Goal: Information Seeking & Learning: Check status

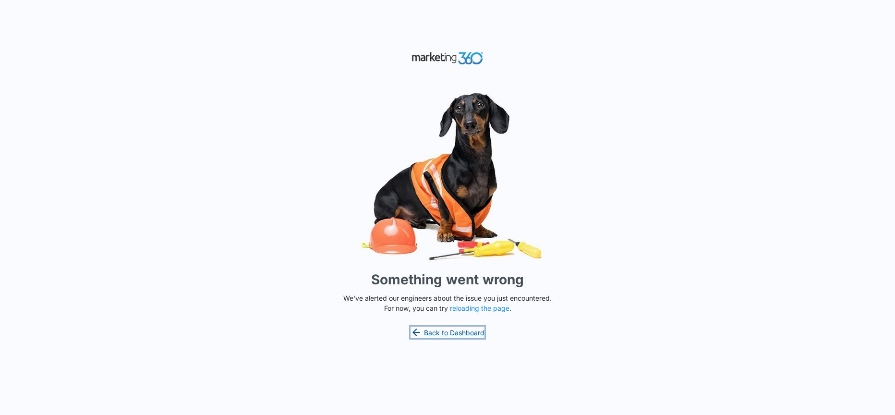
click at [457, 329] on link "Back to Dashboard" at bounding box center [448, 332] width 74 height 12
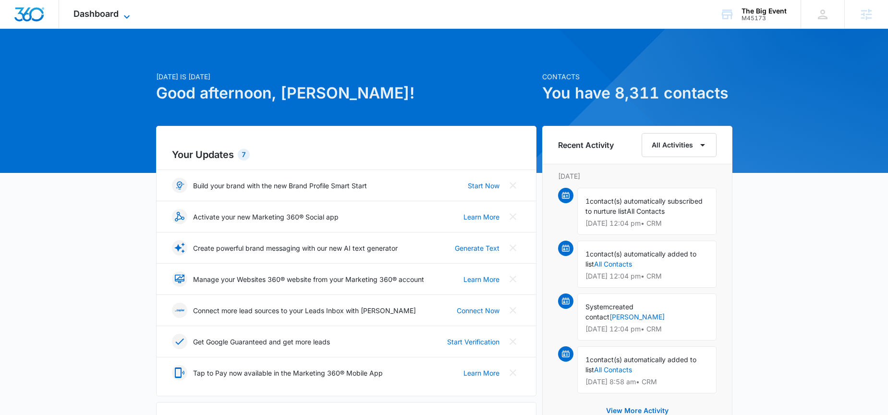
click at [131, 18] on icon at bounding box center [127, 17] width 12 height 12
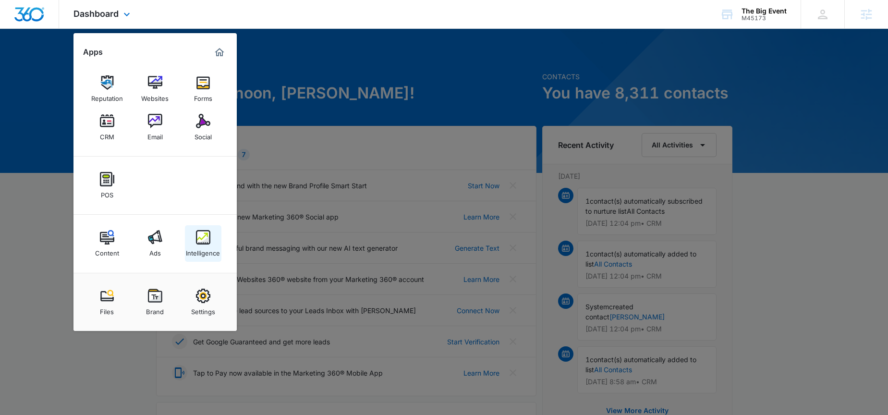
click at [211, 239] on link "Intelligence" at bounding box center [203, 243] width 36 height 36
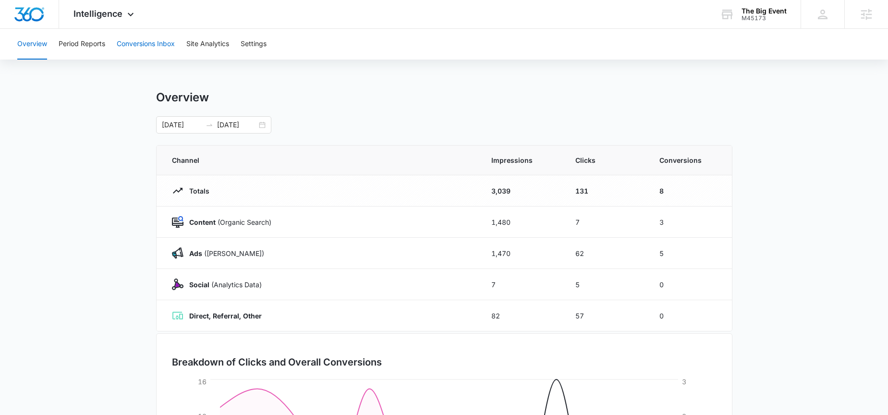
drag, startPoint x: 114, startPoint y: 44, endPoint x: 173, endPoint y: 41, distance: 59.6
click at [114, 44] on div "Overview Period Reports Conversions Inbox Site Analytics Settings" at bounding box center [444, 44] width 865 height 31
click at [173, 41] on button "Conversions Inbox" at bounding box center [146, 44] width 58 height 31
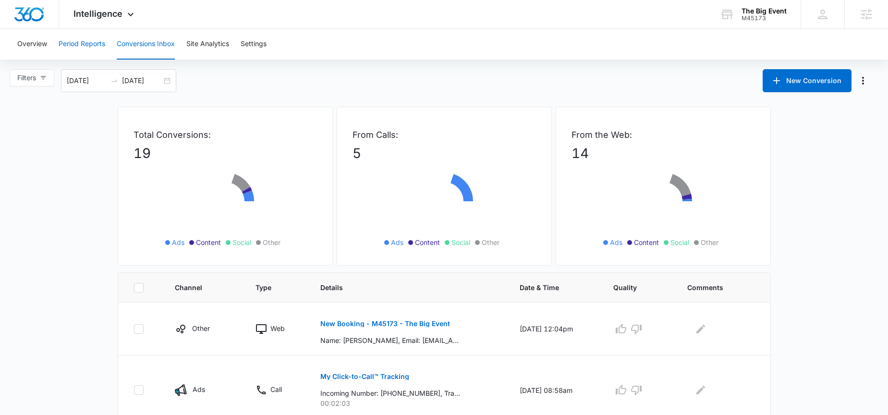
click at [74, 44] on button "Period Reports" at bounding box center [82, 44] width 47 height 31
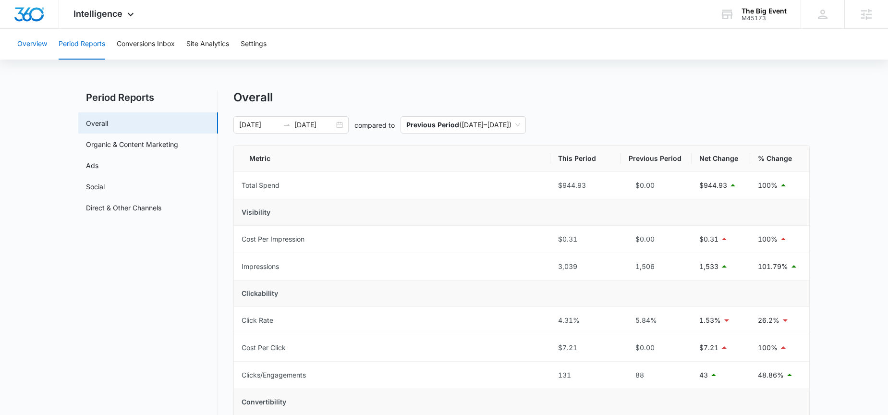
click at [34, 43] on button "Overview" at bounding box center [32, 44] width 30 height 31
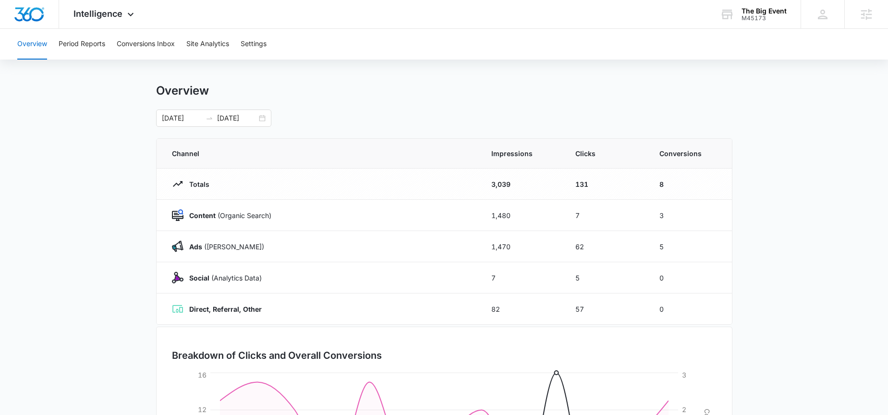
scroll to position [17, 0]
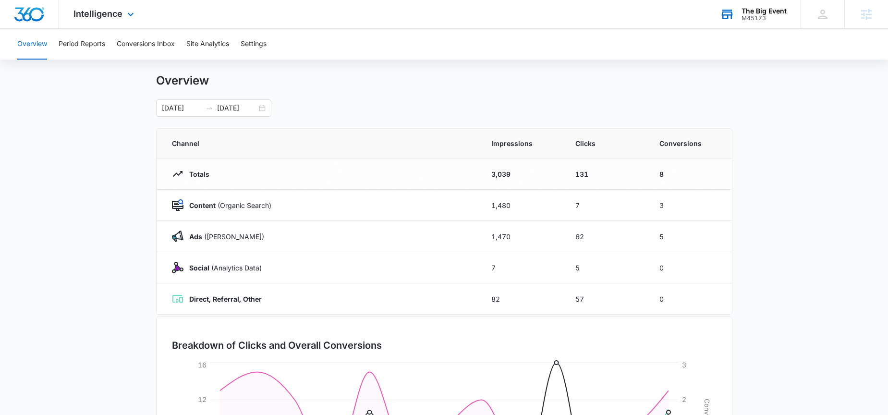
click at [767, 17] on div "M45173" at bounding box center [763, 18] width 45 height 7
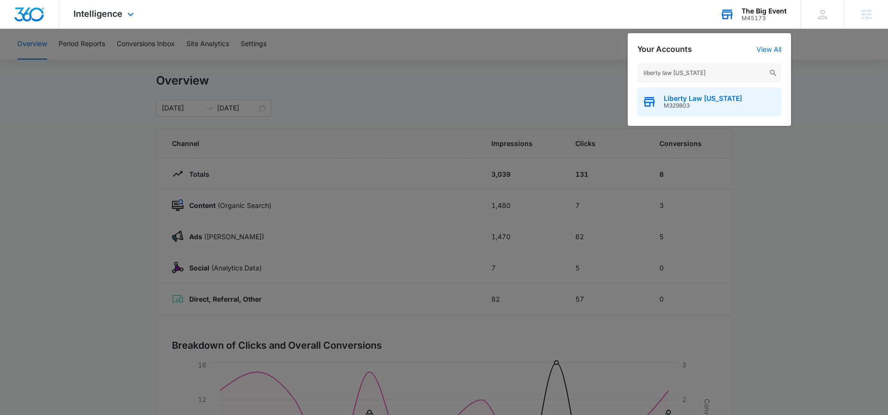
type input "liberty law [US_STATE]"
click at [685, 102] on span "M329803" at bounding box center [703, 105] width 78 height 7
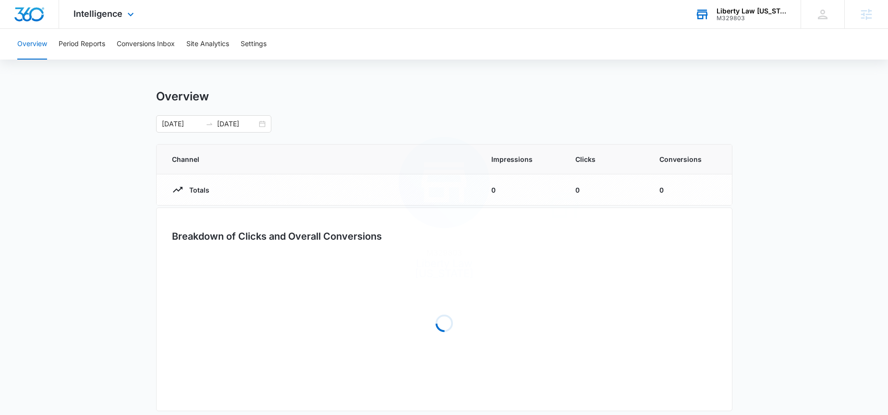
scroll to position [2, 0]
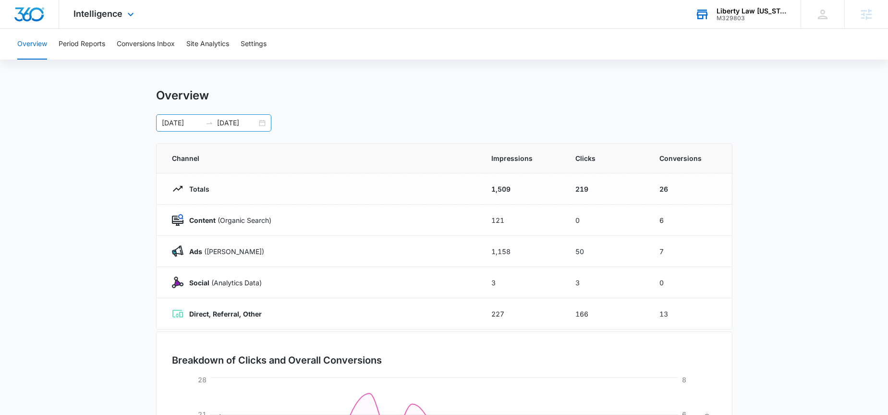
click at [235, 125] on input "09/09/2025" at bounding box center [237, 123] width 40 height 11
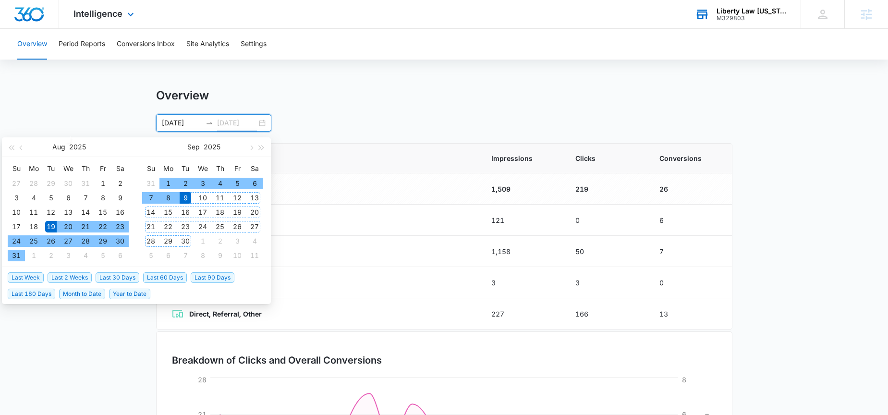
type input "09/09/2025"
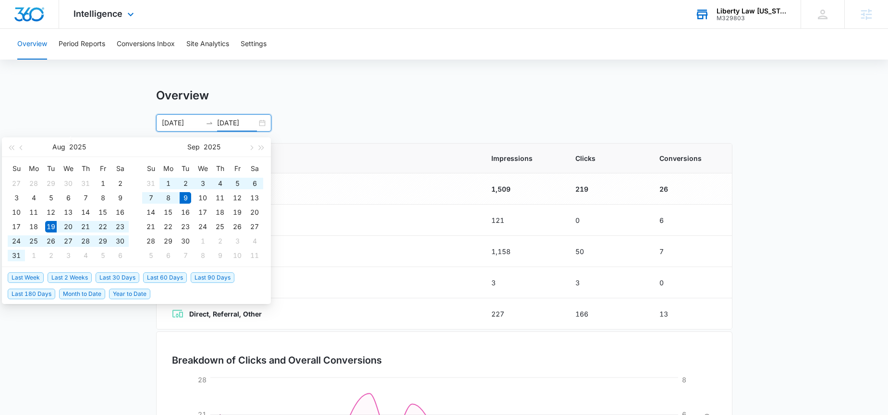
click at [92, 284] on li "Last 2 Weeks" at bounding box center [72, 277] width 48 height 16
click at [121, 277] on span "Last 30 Days" at bounding box center [118, 277] width 44 height 11
type input "[DATE]"
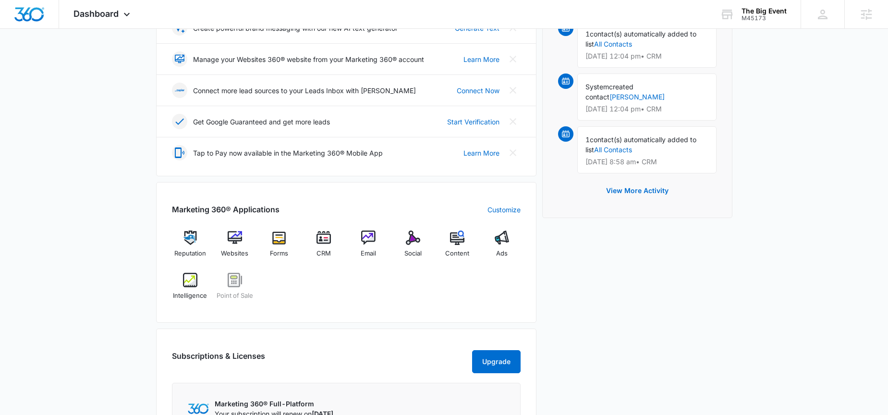
scroll to position [291, 0]
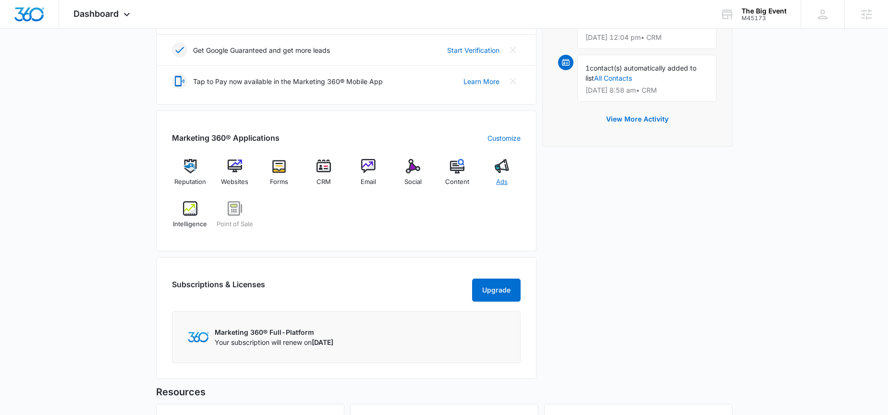
click at [502, 169] on img at bounding box center [502, 166] width 14 height 14
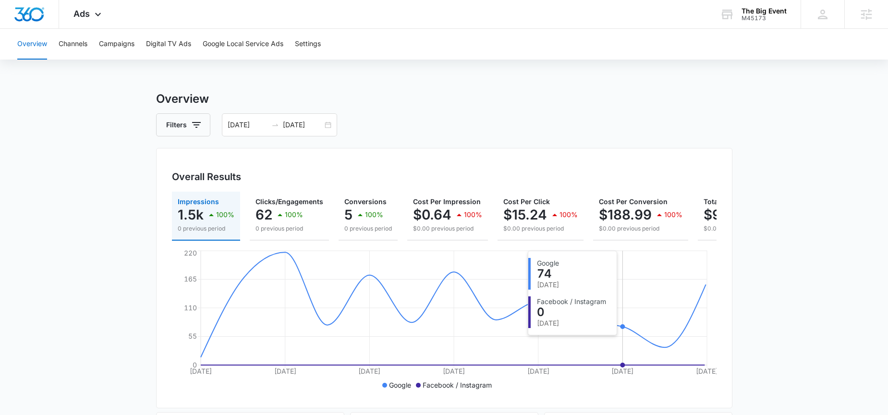
scroll to position [81, 0]
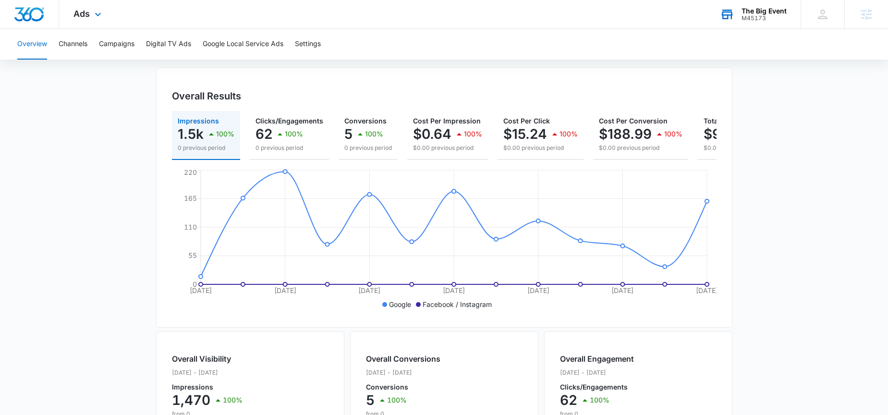
click at [763, 12] on div "The Big Event" at bounding box center [763, 11] width 45 height 8
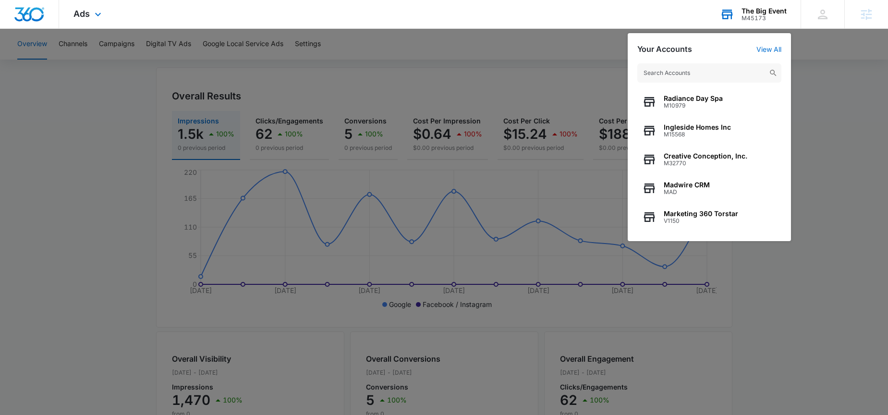
click at [728, 70] on input "text" at bounding box center [709, 72] width 144 height 19
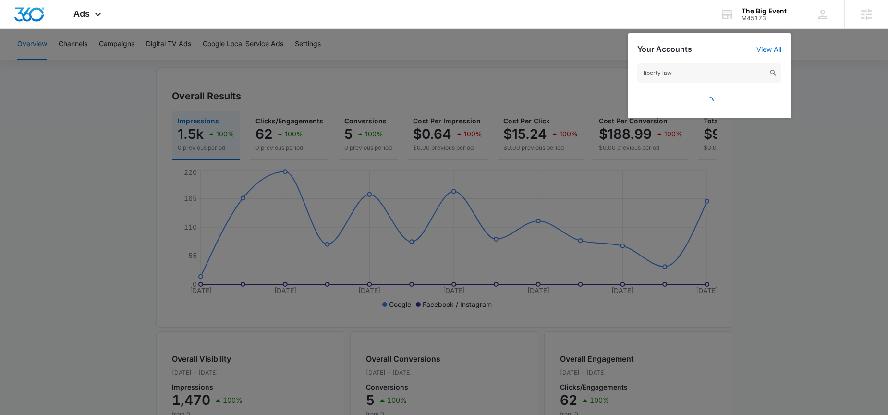
scroll to position [83, 0]
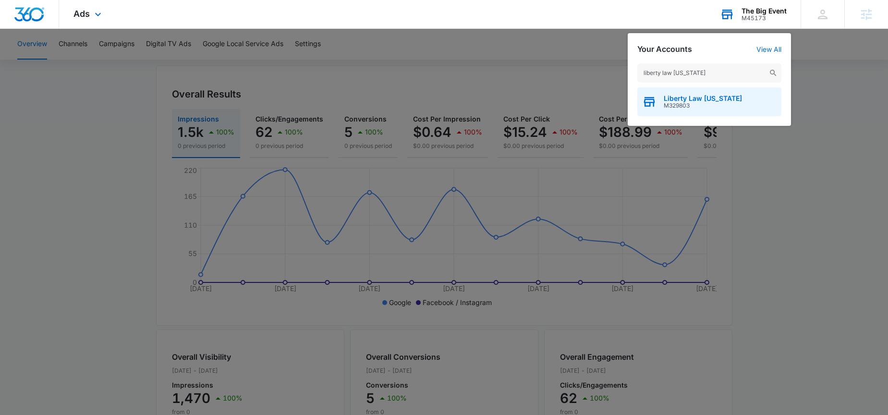
type input "liberty law idaho"
click at [689, 103] on span "M329803" at bounding box center [703, 105] width 78 height 7
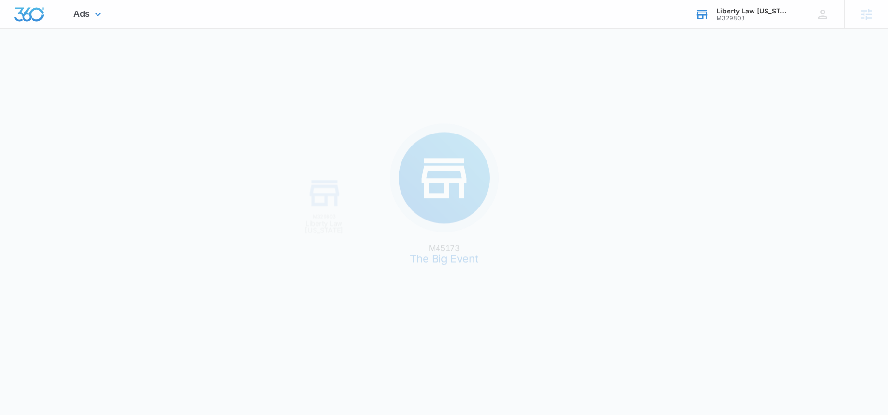
scroll to position [0, 0]
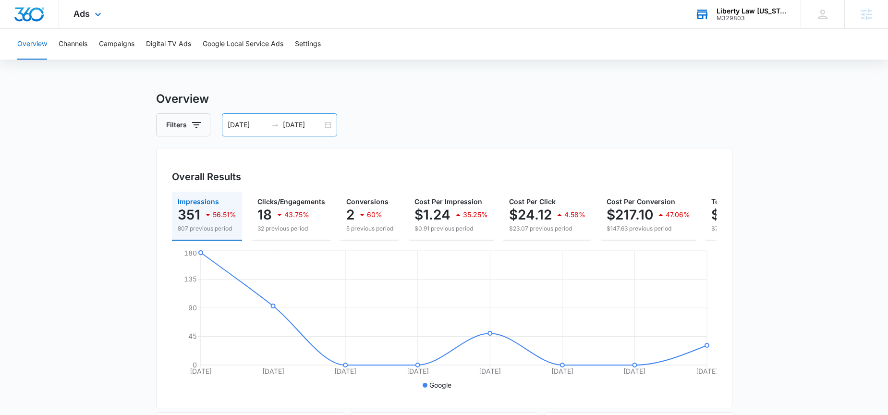
click at [307, 123] on input "09/04/2025" at bounding box center [303, 125] width 40 height 11
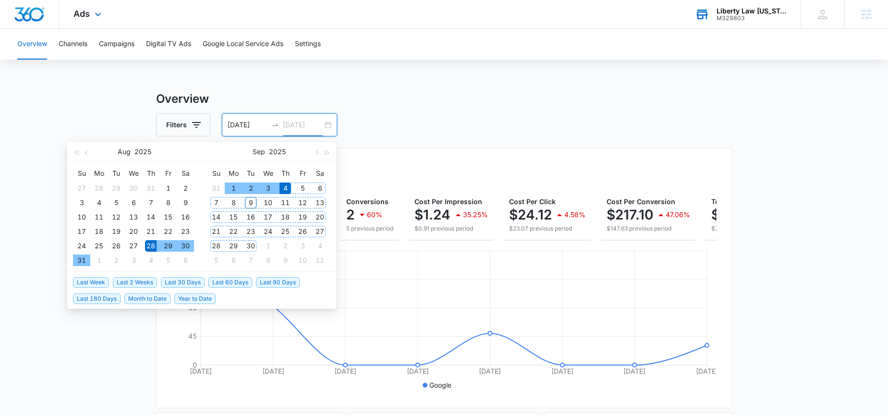
type input "09/04/2025"
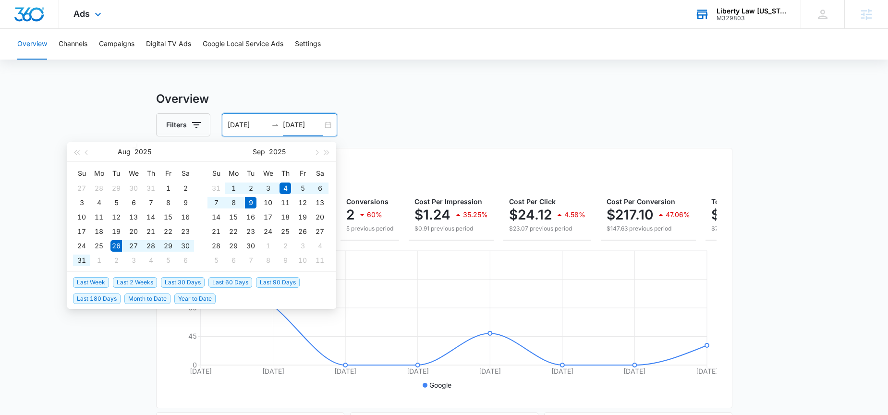
click at [140, 281] on span "Last 2 Weeks" at bounding box center [135, 282] width 44 height 11
type input "08/26/2025"
type input "09/09/2025"
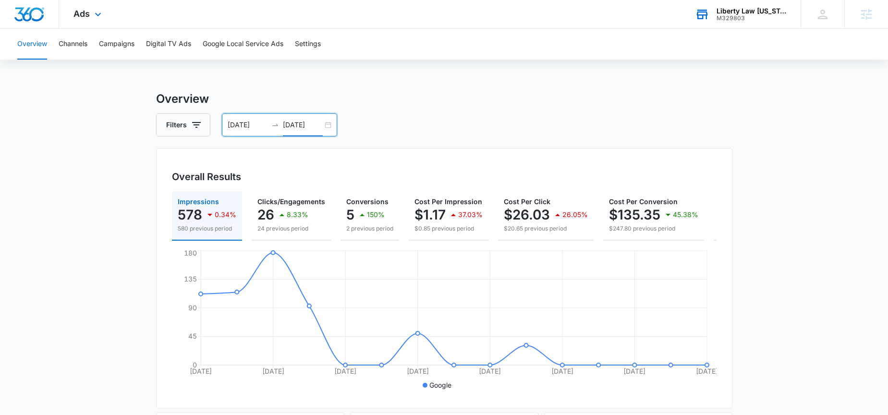
click at [284, 126] on input "09/09/2025" at bounding box center [303, 125] width 40 height 11
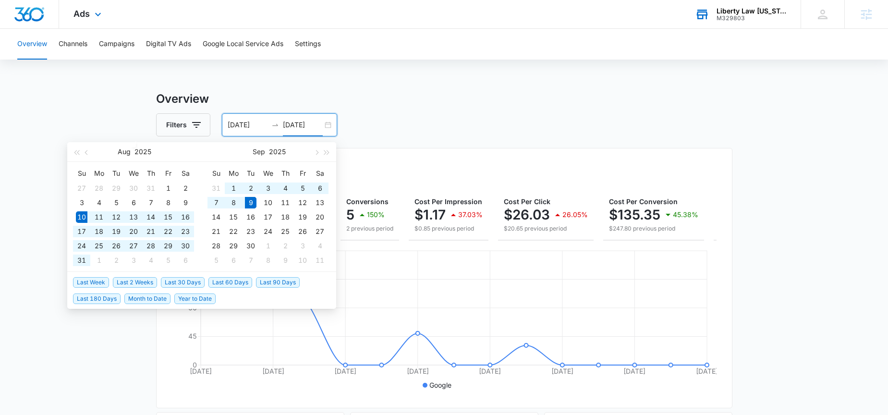
click at [169, 279] on span "Last 30 Days" at bounding box center [183, 282] width 44 height 11
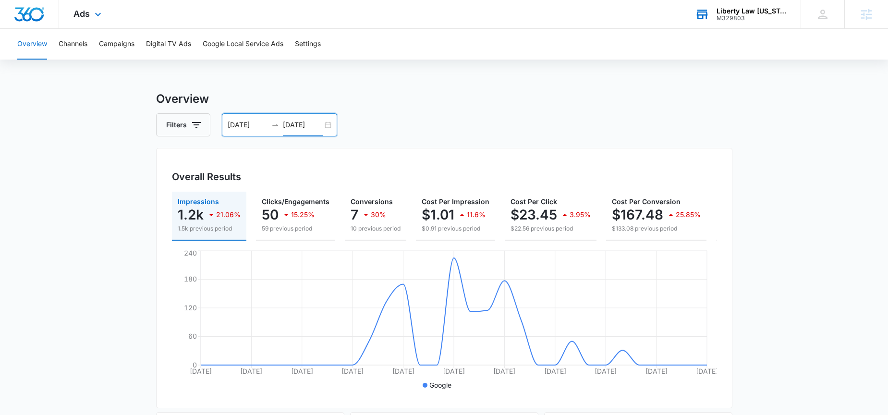
click at [240, 127] on input "08/10/2025" at bounding box center [248, 125] width 40 height 11
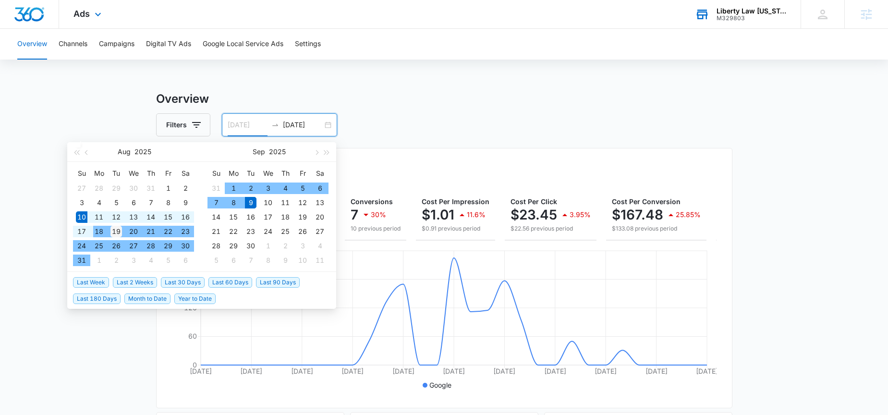
type input "08/19/2025"
click at [115, 234] on div "19" at bounding box center [116, 232] width 12 height 12
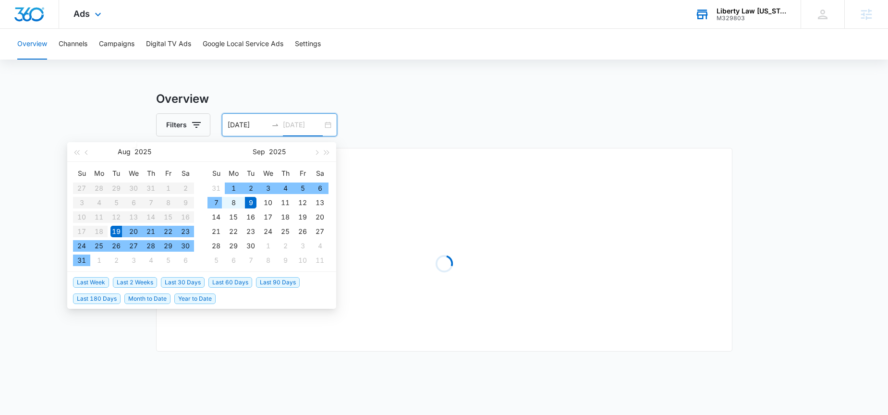
type input "09/09/2025"
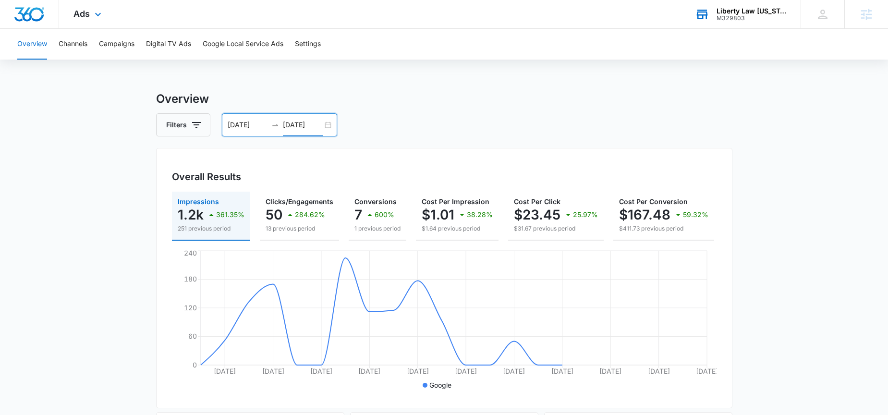
click at [528, 119] on div "Filters 08/19/2025 09/09/2025" at bounding box center [444, 124] width 576 height 23
click at [132, 41] on button "Campaigns" at bounding box center [117, 44] width 36 height 31
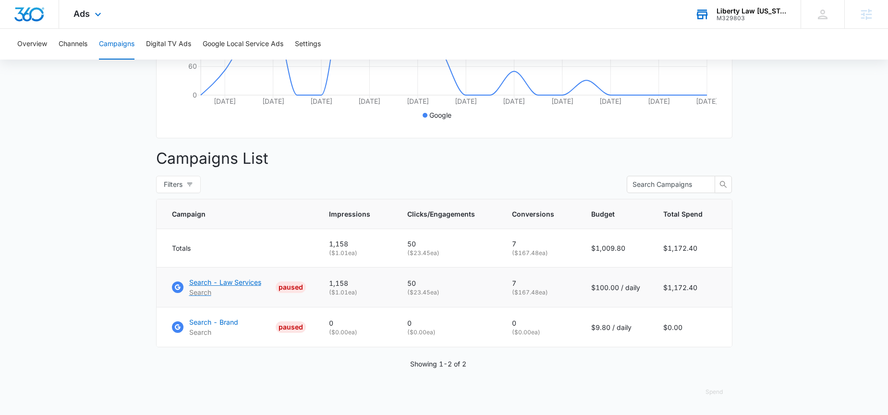
click at [201, 282] on p "Search - Law Services" at bounding box center [225, 282] width 72 height 10
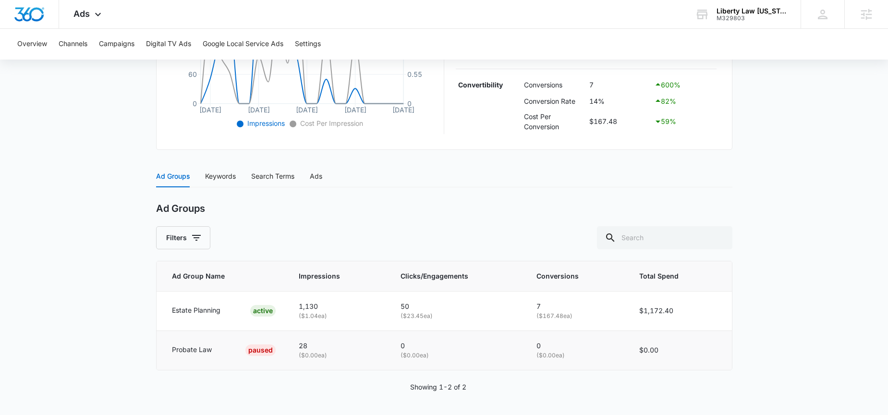
scroll to position [294, 0]
click at [216, 173] on div "Keywords" at bounding box center [220, 175] width 31 height 11
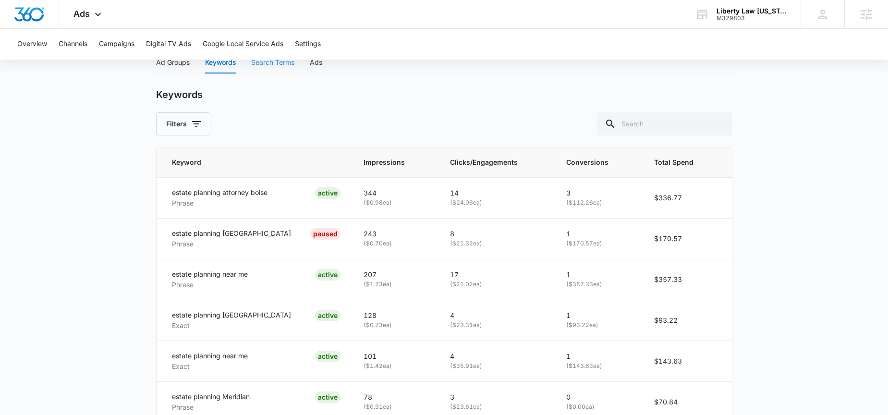
scroll to position [272, 0]
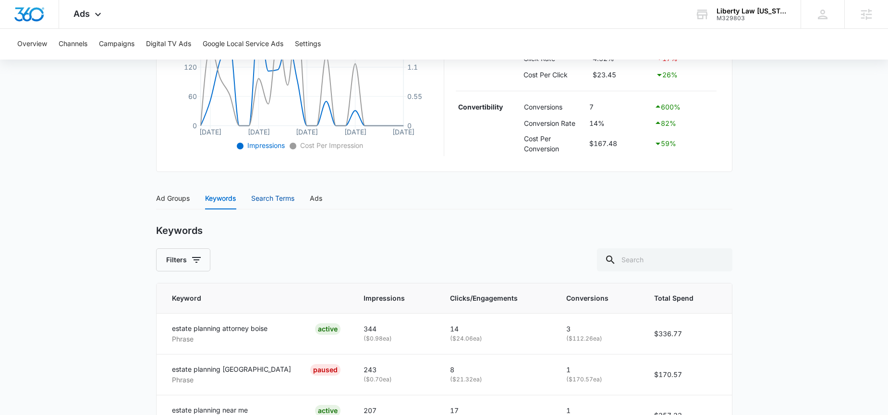
click at [267, 197] on div "Search Terms" at bounding box center [272, 198] width 43 height 11
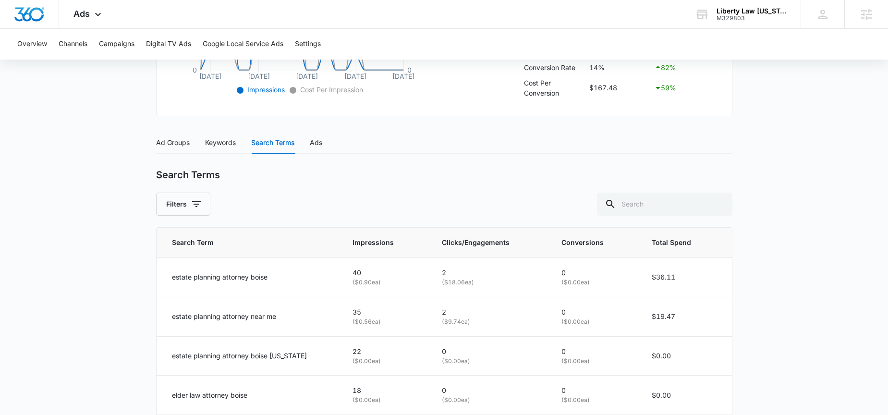
scroll to position [371, 0]
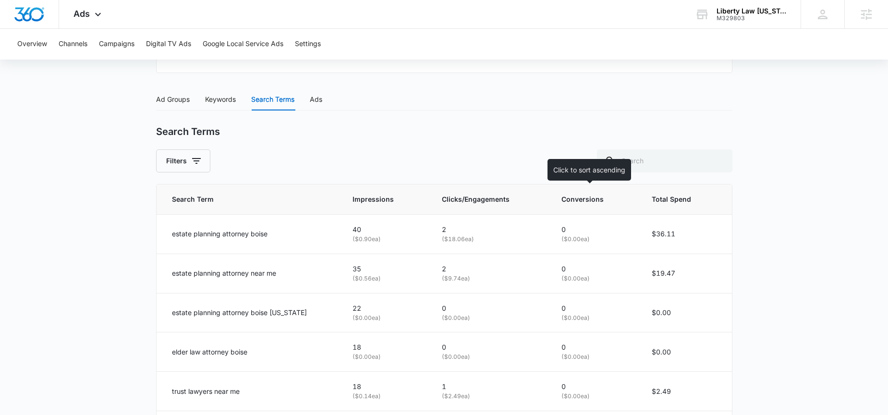
click at [564, 200] on span "Conversions" at bounding box center [587, 199] width 53 height 11
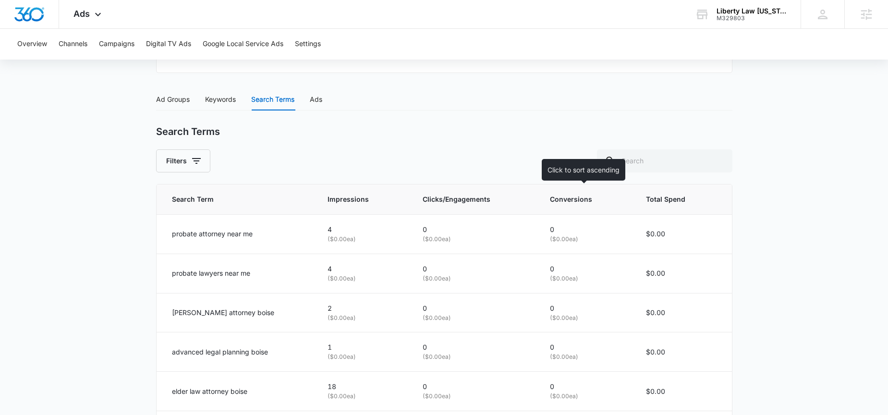
click at [564, 200] on span "Conversions" at bounding box center [579, 199] width 59 height 11
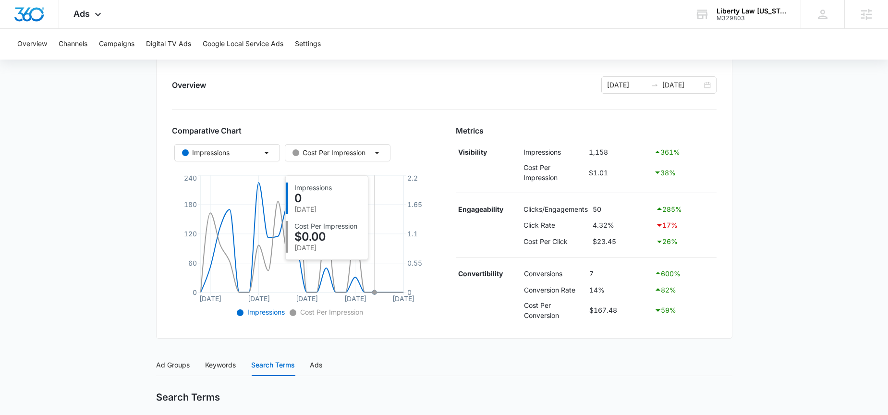
scroll to position [0, 0]
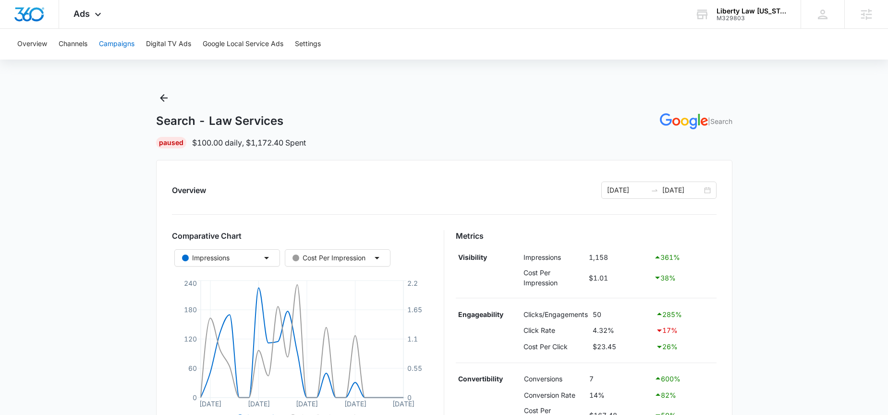
click at [120, 44] on button "Campaigns" at bounding box center [117, 44] width 36 height 31
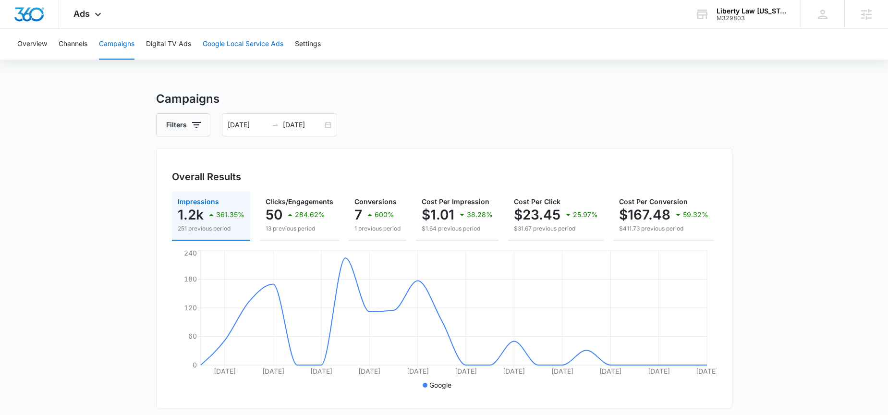
drag, startPoint x: 252, startPoint y: 47, endPoint x: 288, endPoint y: 45, distance: 36.0
click at [232, 44] on button "Google Local Service Ads" at bounding box center [243, 44] width 81 height 31
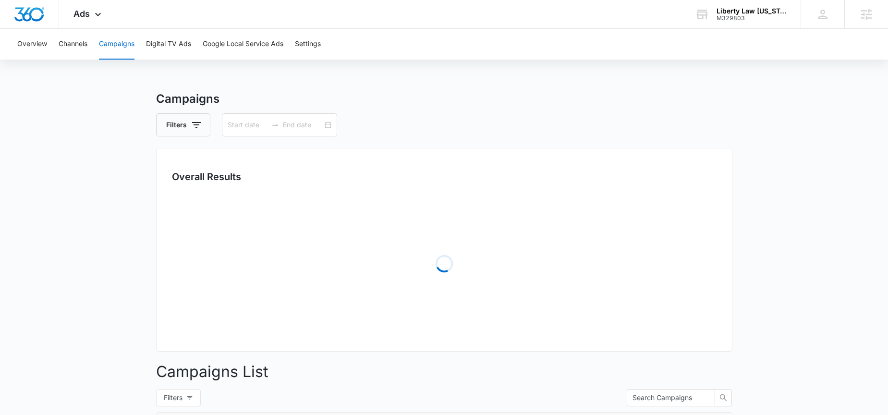
type input "08/19/2025"
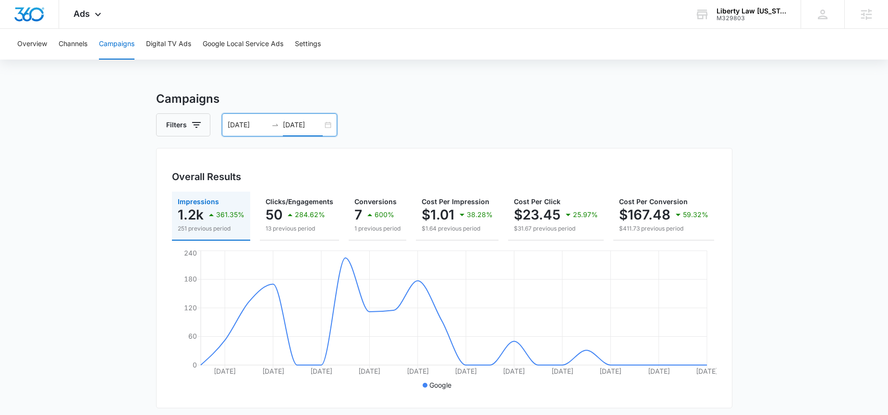
click at [317, 125] on input "09/09/2025" at bounding box center [303, 125] width 40 height 11
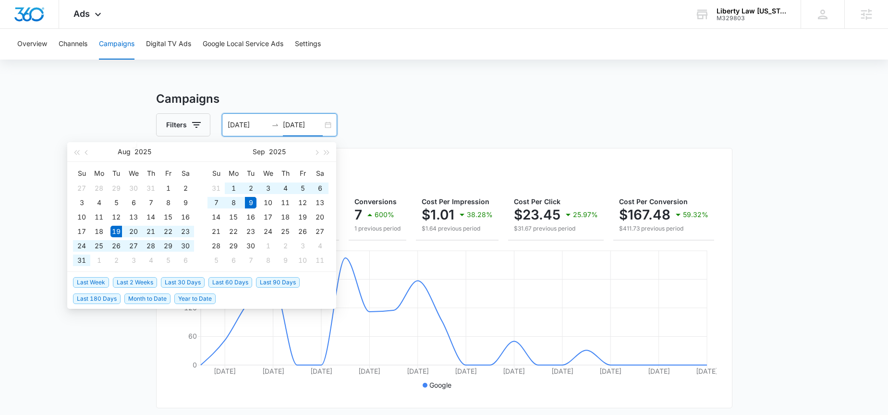
type input "09/09/2025"
click at [251, 121] on input "08/19/2025" at bounding box center [248, 125] width 40 height 11
click at [238, 280] on span "Last 60 Days" at bounding box center [230, 282] width 44 height 11
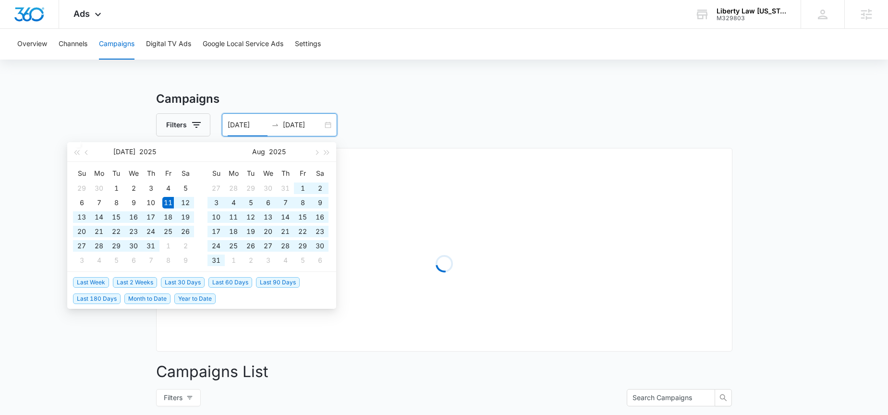
type input "07/11/2025"
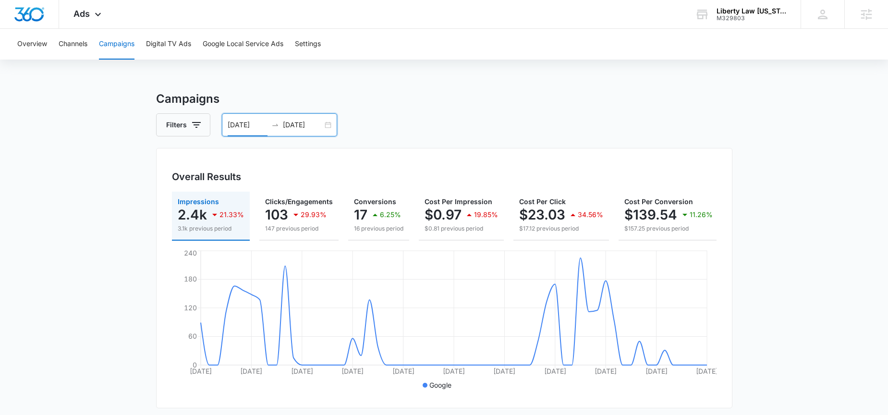
click at [306, 122] on input "09/09/2025" at bounding box center [303, 125] width 40 height 11
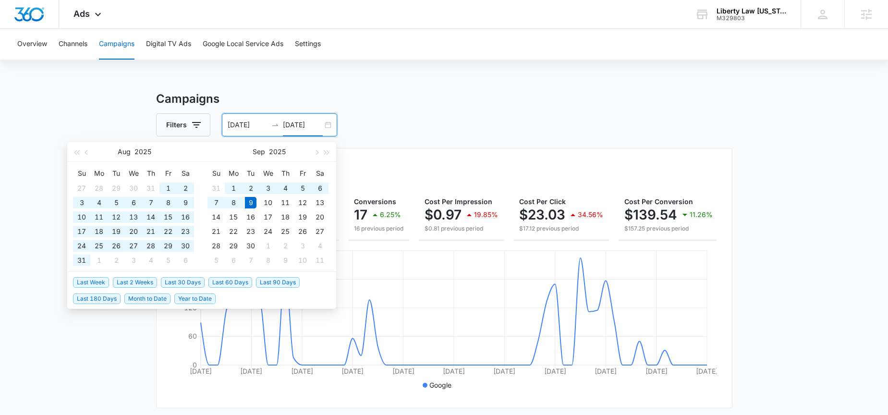
type input "09/09/2025"
click at [105, 298] on span "Last 180 Days" at bounding box center [97, 298] width 48 height 11
type input "03/13/2025"
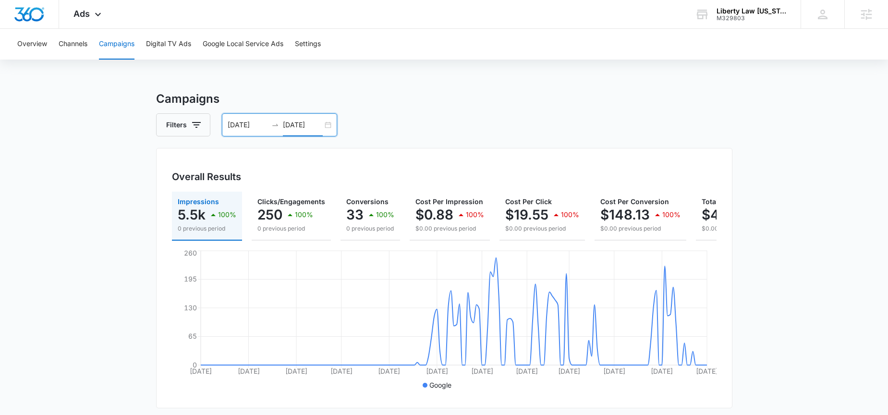
click at [309, 128] on input "09/09/2025" at bounding box center [303, 125] width 40 height 11
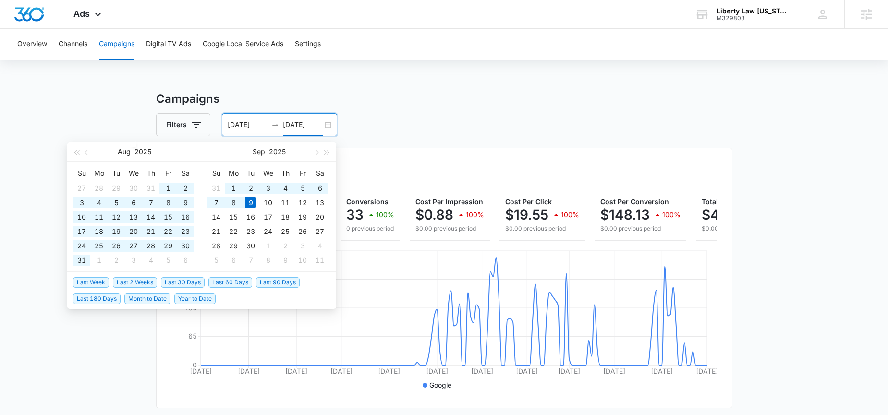
type input "09/09/2025"
click at [230, 277] on span "Last 60 Days" at bounding box center [230, 282] width 44 height 11
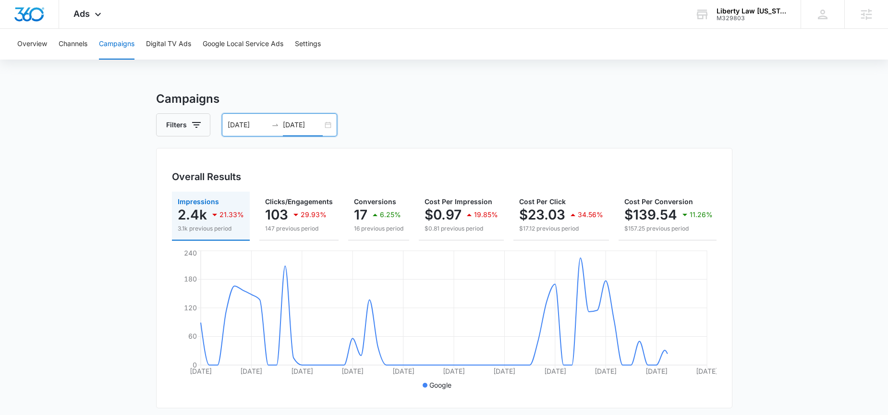
click at [706, 91] on h3 "Campaigns" at bounding box center [444, 98] width 576 height 17
click at [308, 117] on div "07/11/2025 09/09/2025" at bounding box center [279, 124] width 115 height 23
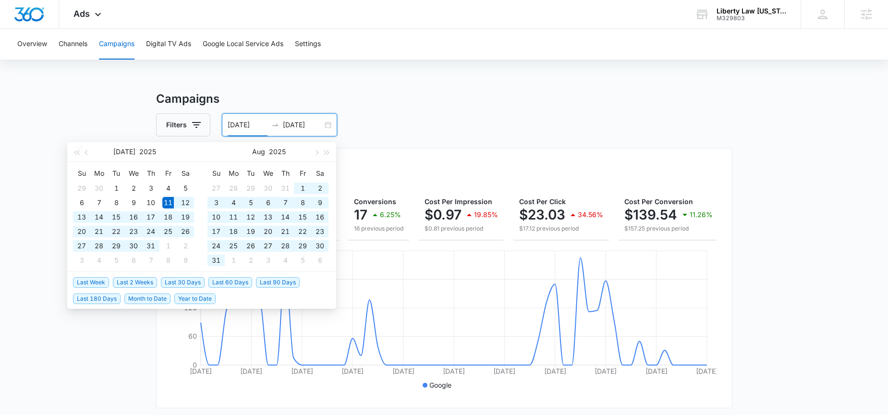
click at [307, 119] on div "07/11/2025 09/09/2025" at bounding box center [279, 124] width 115 height 23
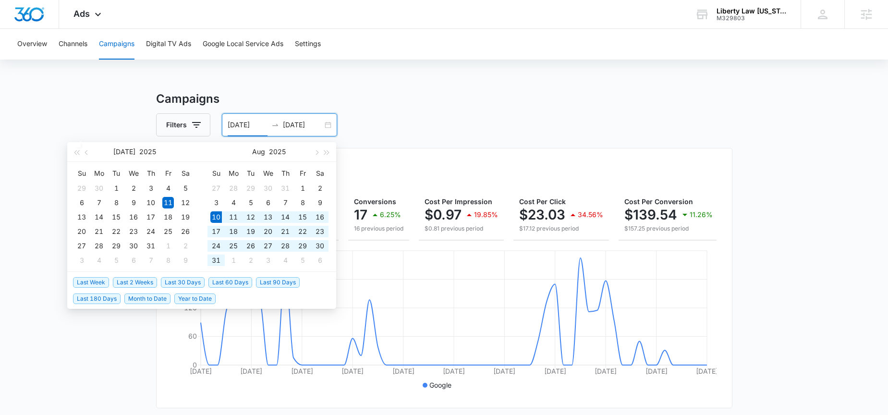
click at [176, 280] on span "Last 30 Days" at bounding box center [183, 282] width 44 height 11
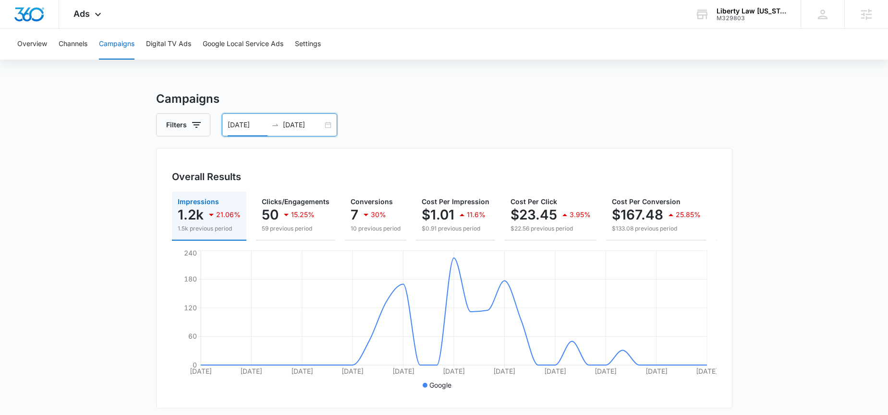
click at [229, 121] on input "08/10/2025" at bounding box center [248, 125] width 40 height 11
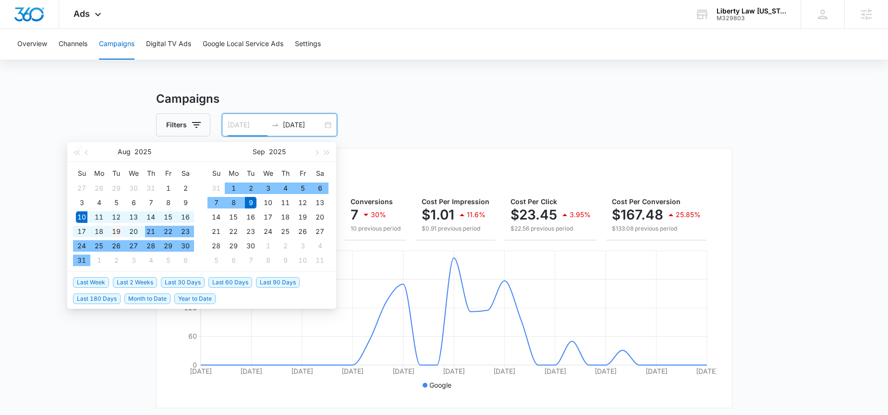
type input "08/19/2025"
click at [114, 228] on div "19" at bounding box center [116, 232] width 12 height 12
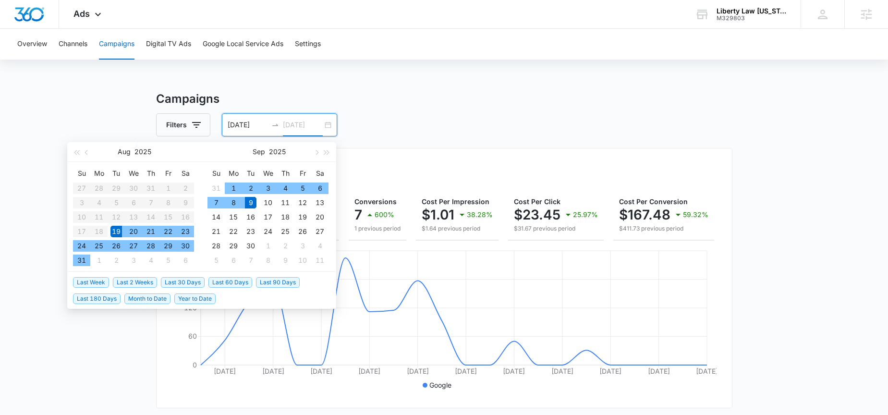
type input "09/09/2025"
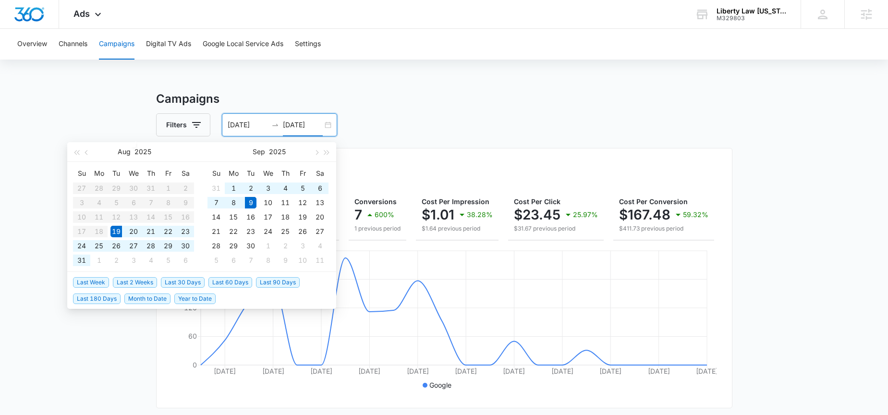
click at [646, 91] on h3 "Campaigns" at bounding box center [444, 98] width 576 height 17
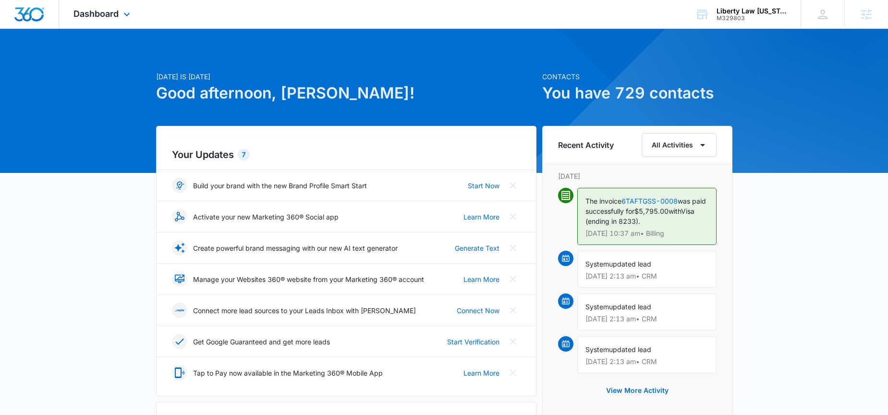
click at [97, 20] on div "Dashboard Apps Reputation Websites Forms CRM Email Social Payments POS Content …" at bounding box center [103, 14] width 88 height 28
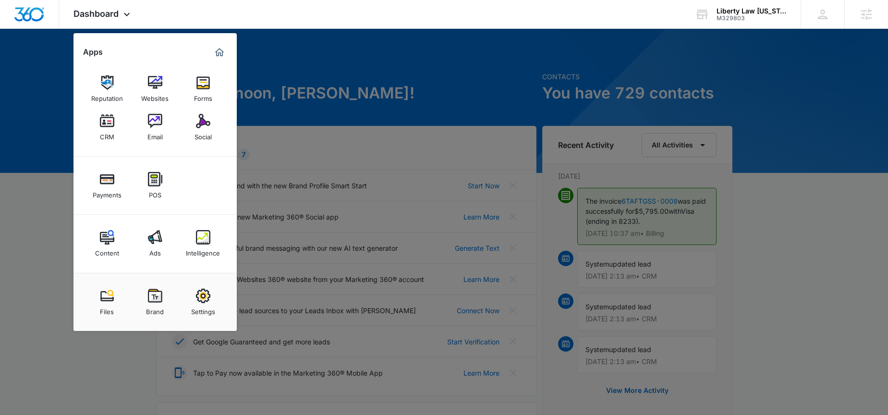
click at [344, 89] on div at bounding box center [444, 207] width 888 height 415
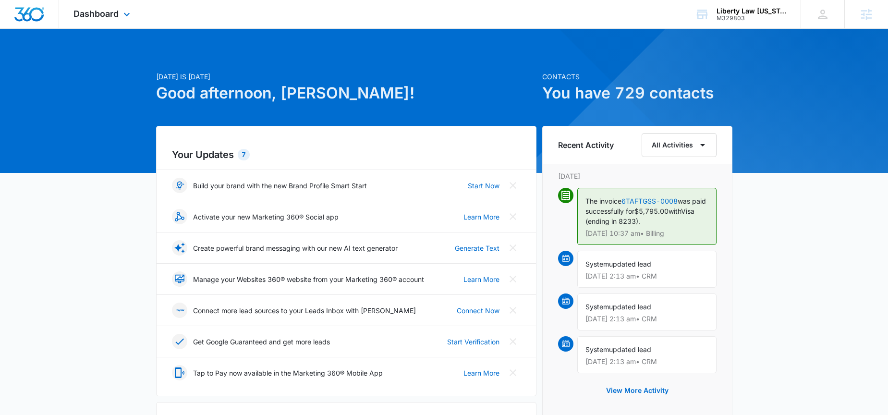
click at [97, 20] on div "Dashboard Apps Reputation Websites Forms CRM Email Social Payments POS Content …" at bounding box center [103, 14] width 88 height 28
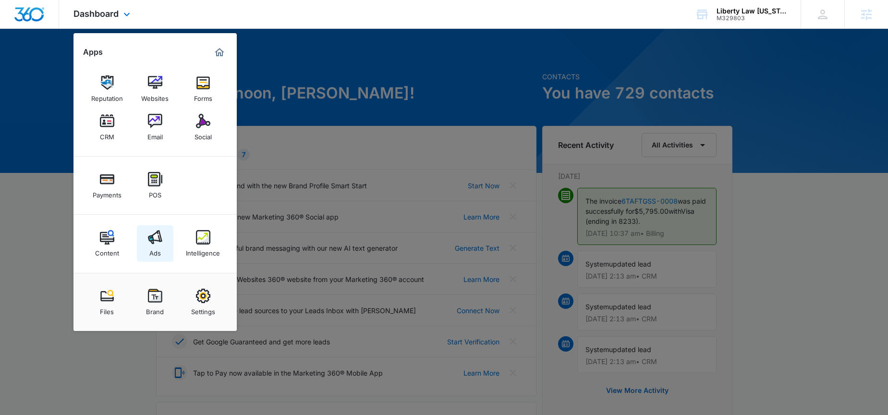
click at [153, 244] on div "Ads" at bounding box center [155, 250] width 12 height 12
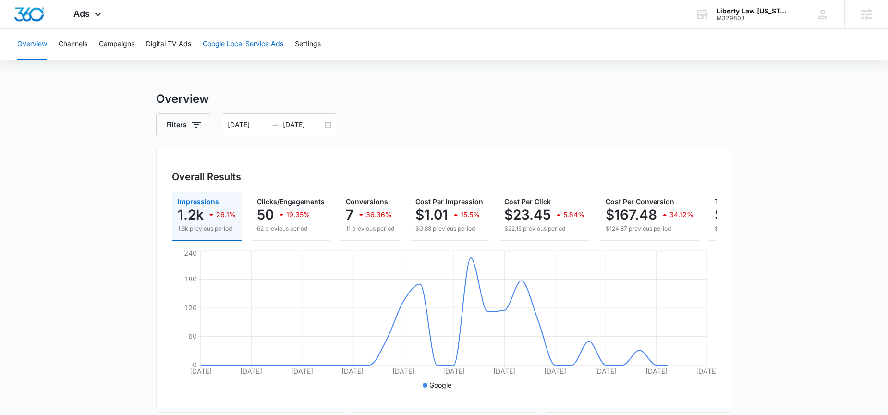
click at [259, 41] on button "Google Local Service Ads" at bounding box center [243, 44] width 81 height 31
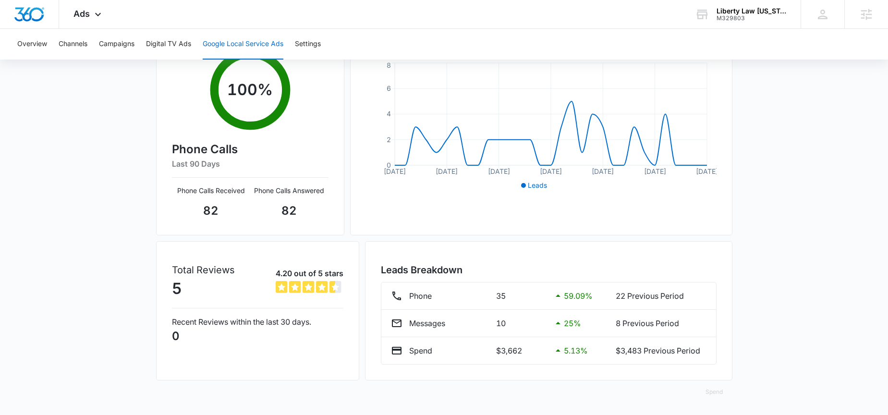
scroll to position [173, 0]
